Goal: Transaction & Acquisition: Book appointment/travel/reservation

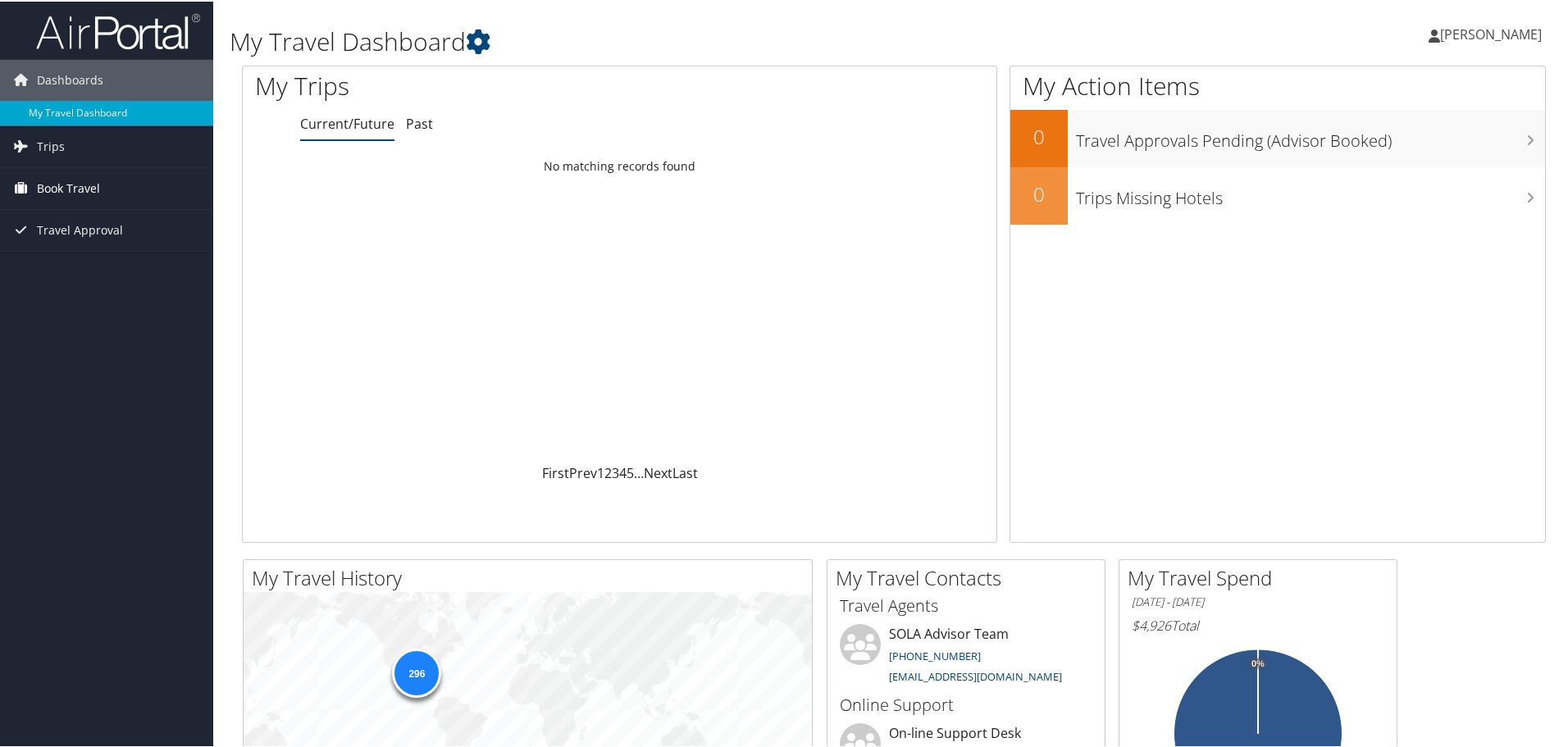
click at [120, 186] on link "Book Travel" at bounding box center [106, 187] width 213 height 41
click at [140, 238] on link "Book/Manage Online Trips" at bounding box center [106, 244] width 213 height 25
